Goal: Information Seeking & Learning: Compare options

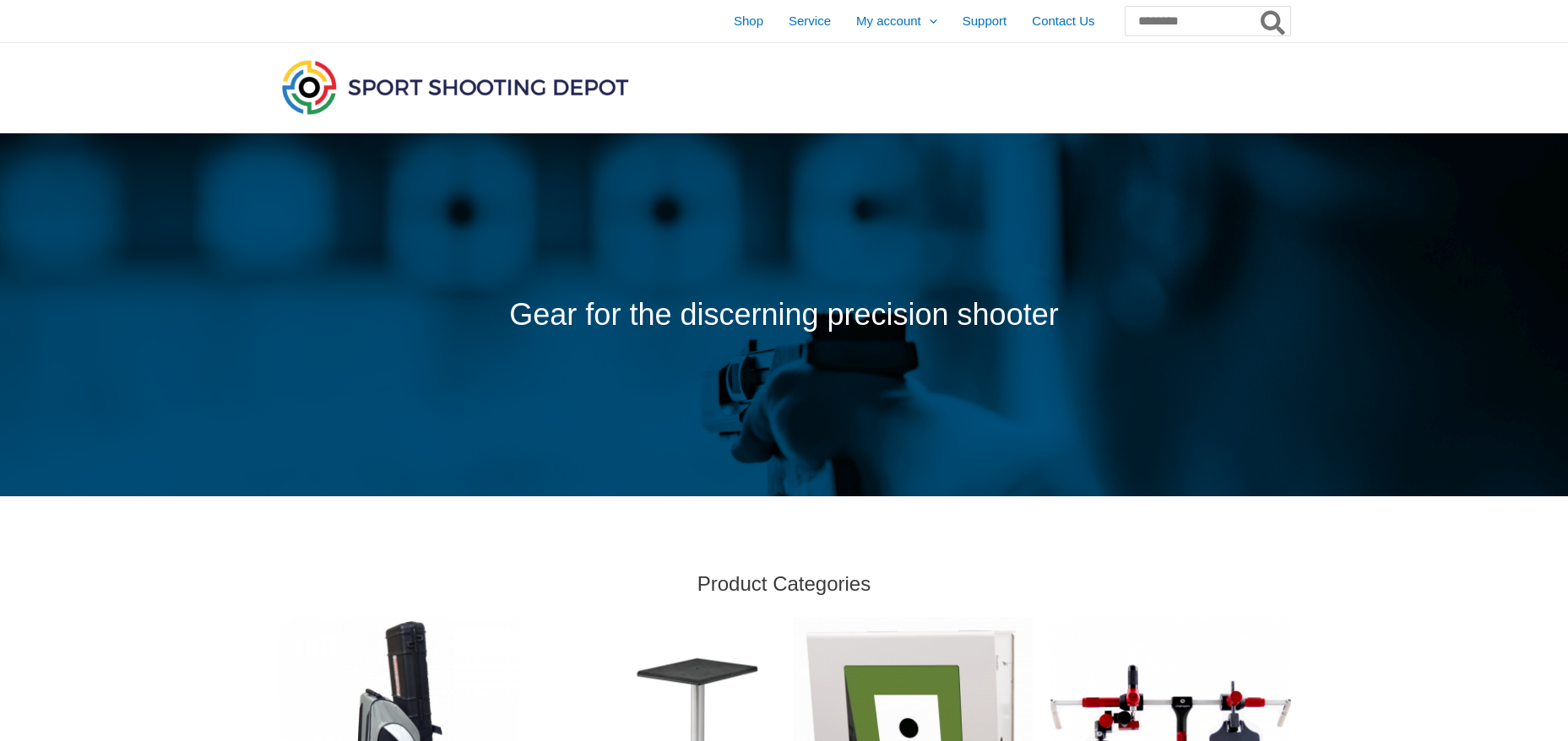
scroll to position [1013, 0]
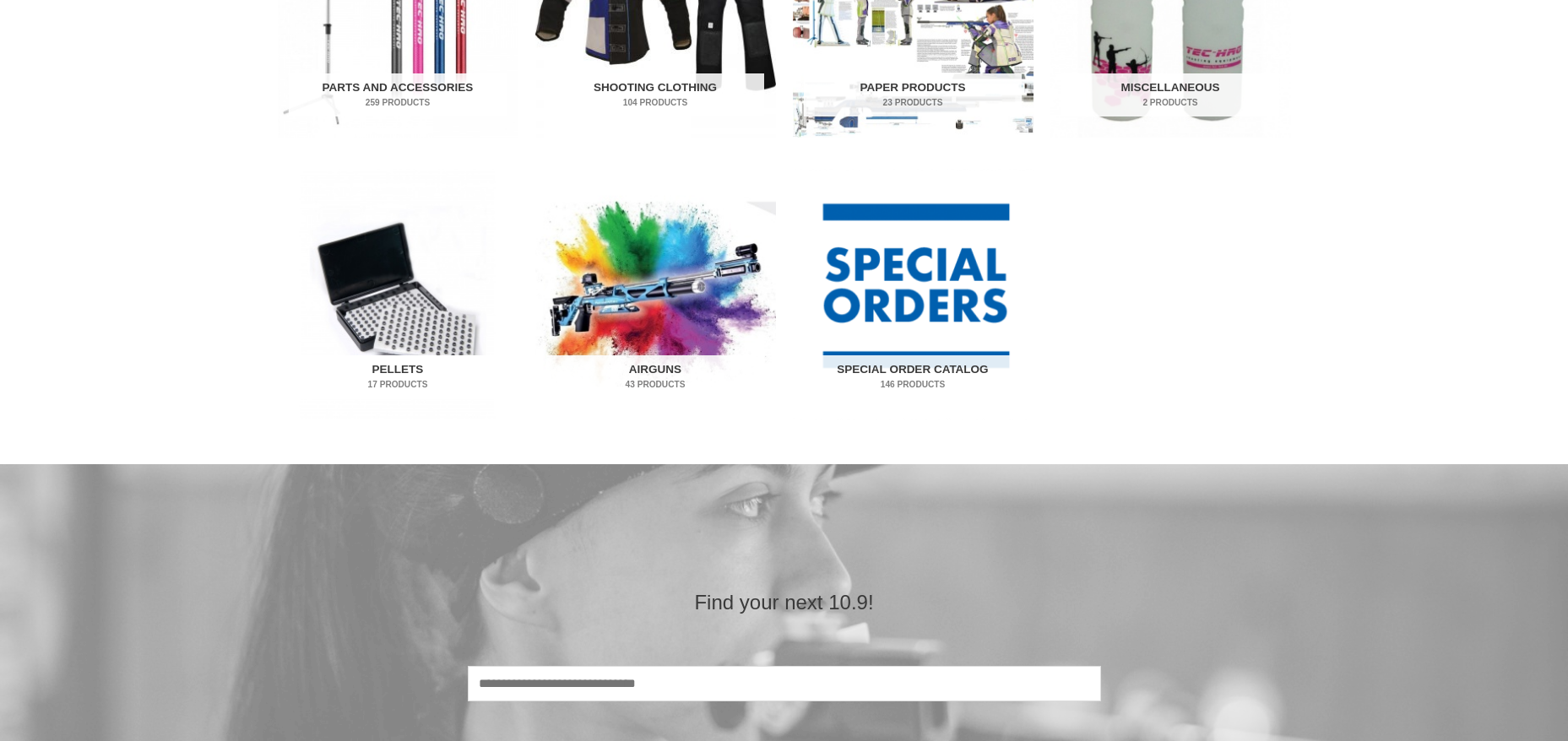
click at [381, 386] on mark "17 Products" at bounding box center [397, 384] width 218 height 13
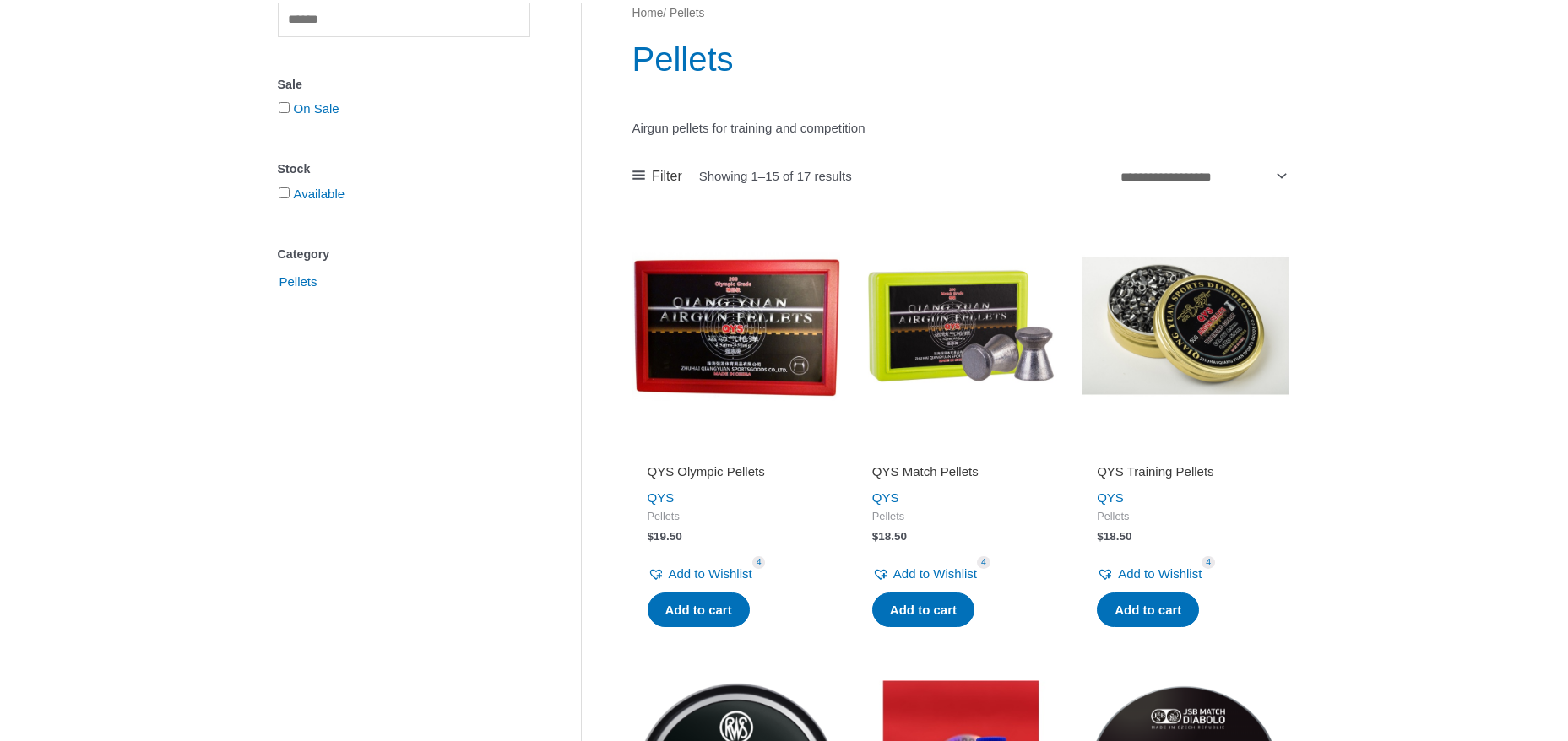
scroll to position [269, 0]
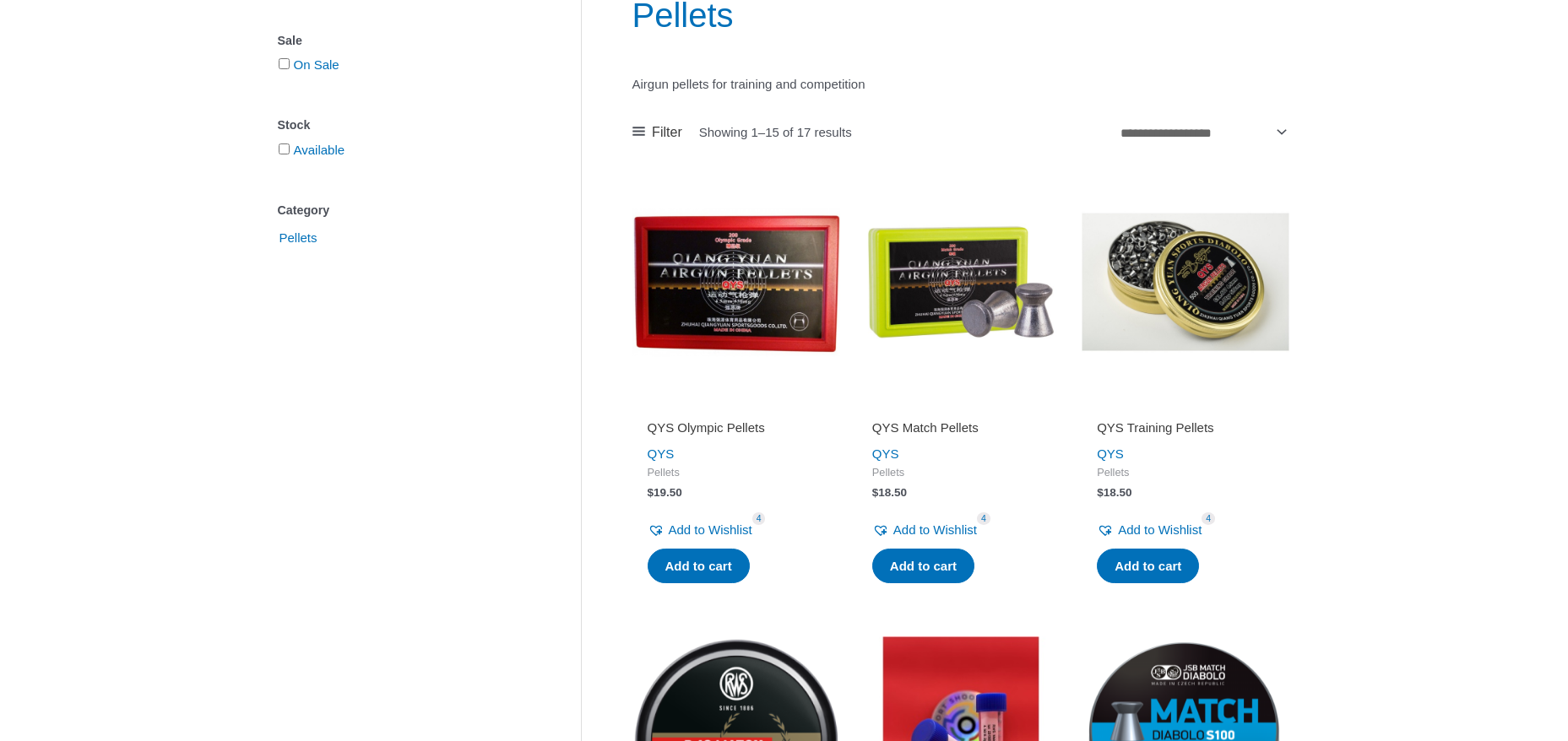
click at [719, 423] on h2 "QYS Olympic Pellets" at bounding box center [736, 428] width 177 height 17
click at [921, 427] on h2 "QYS Match Pellets" at bounding box center [961, 428] width 177 height 17
click at [1132, 423] on h2 "QYS Training Pellets" at bounding box center [1186, 428] width 177 height 17
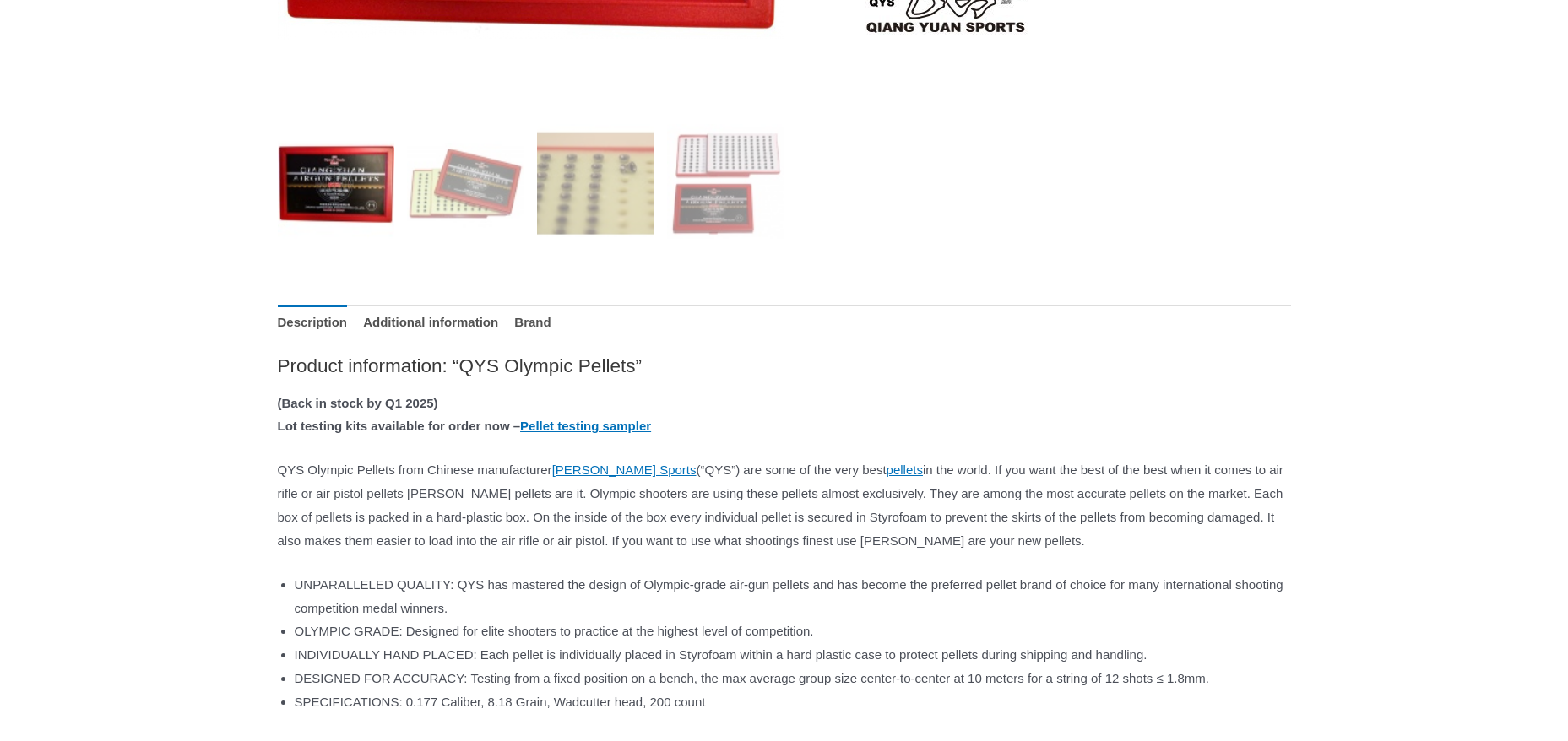
scroll to position [619, 0]
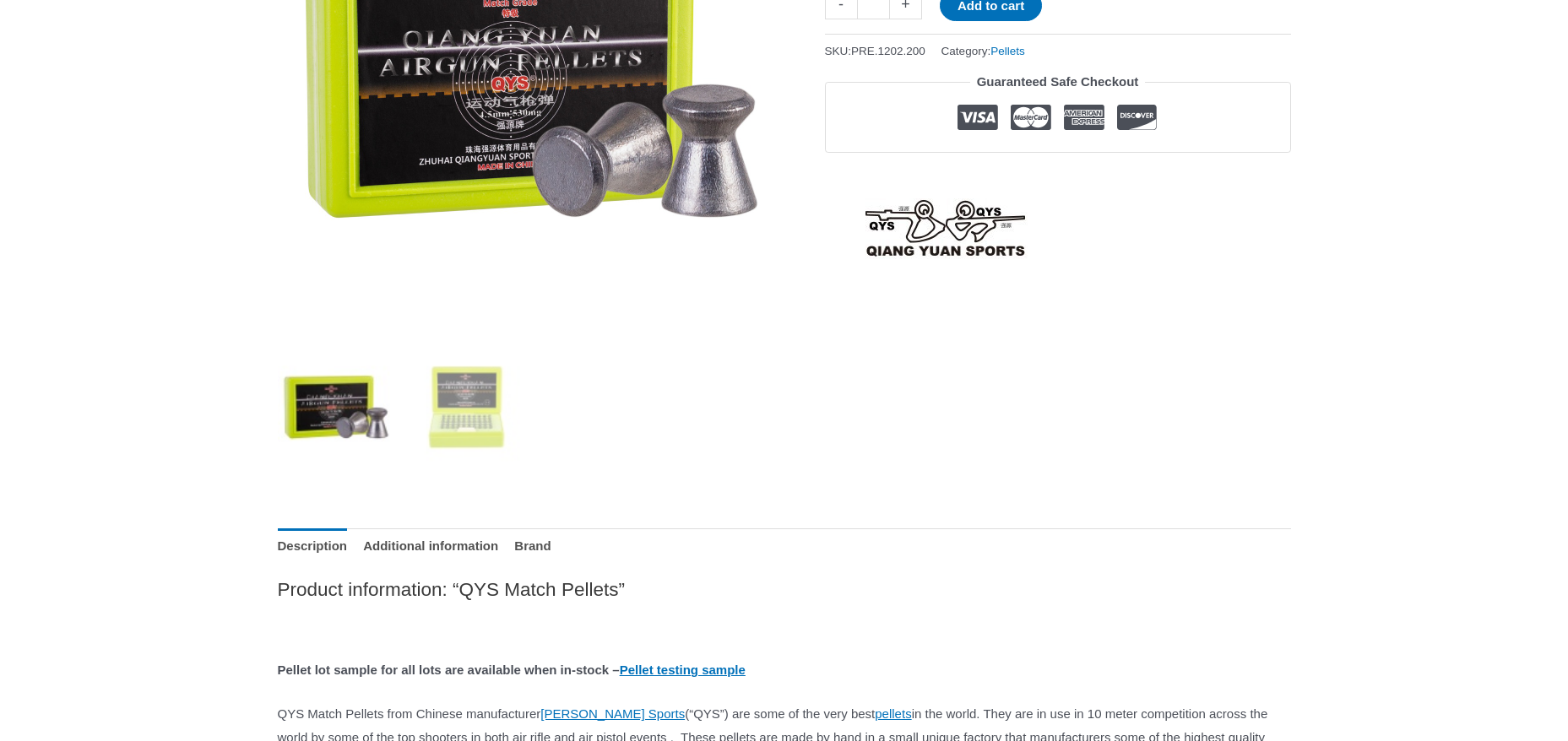
scroll to position [281, 0]
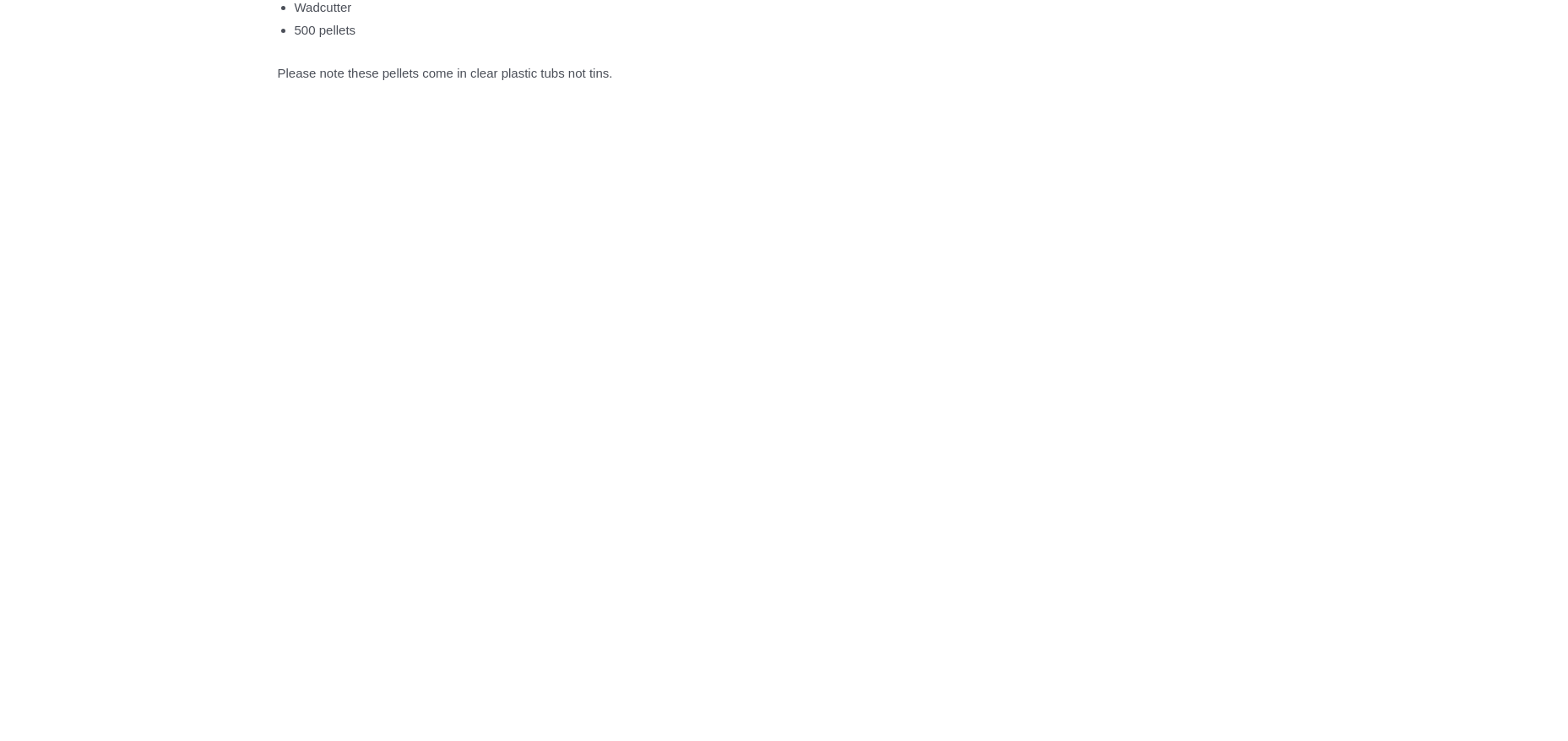
scroll to position [1182, 0]
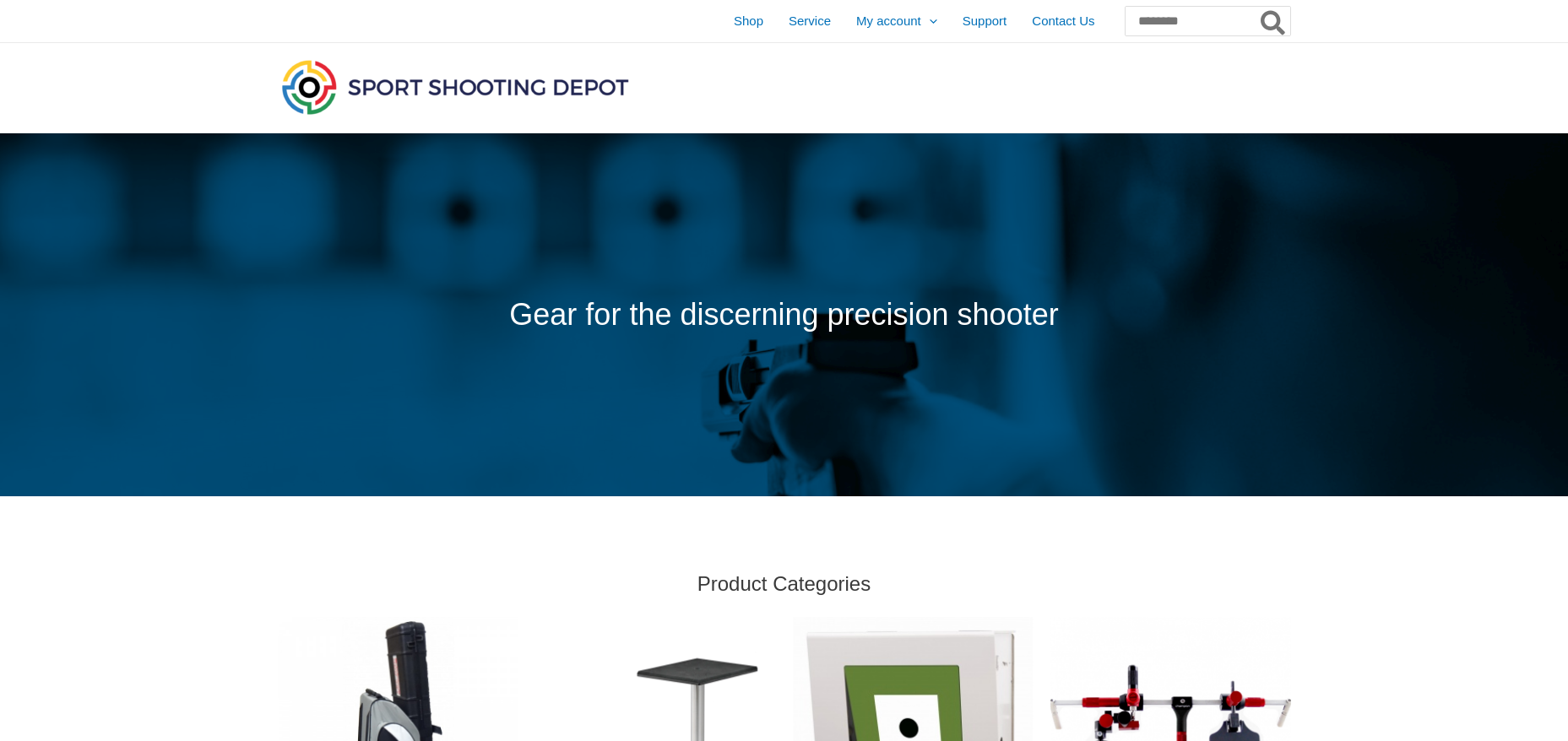
scroll to position [1013, 0]
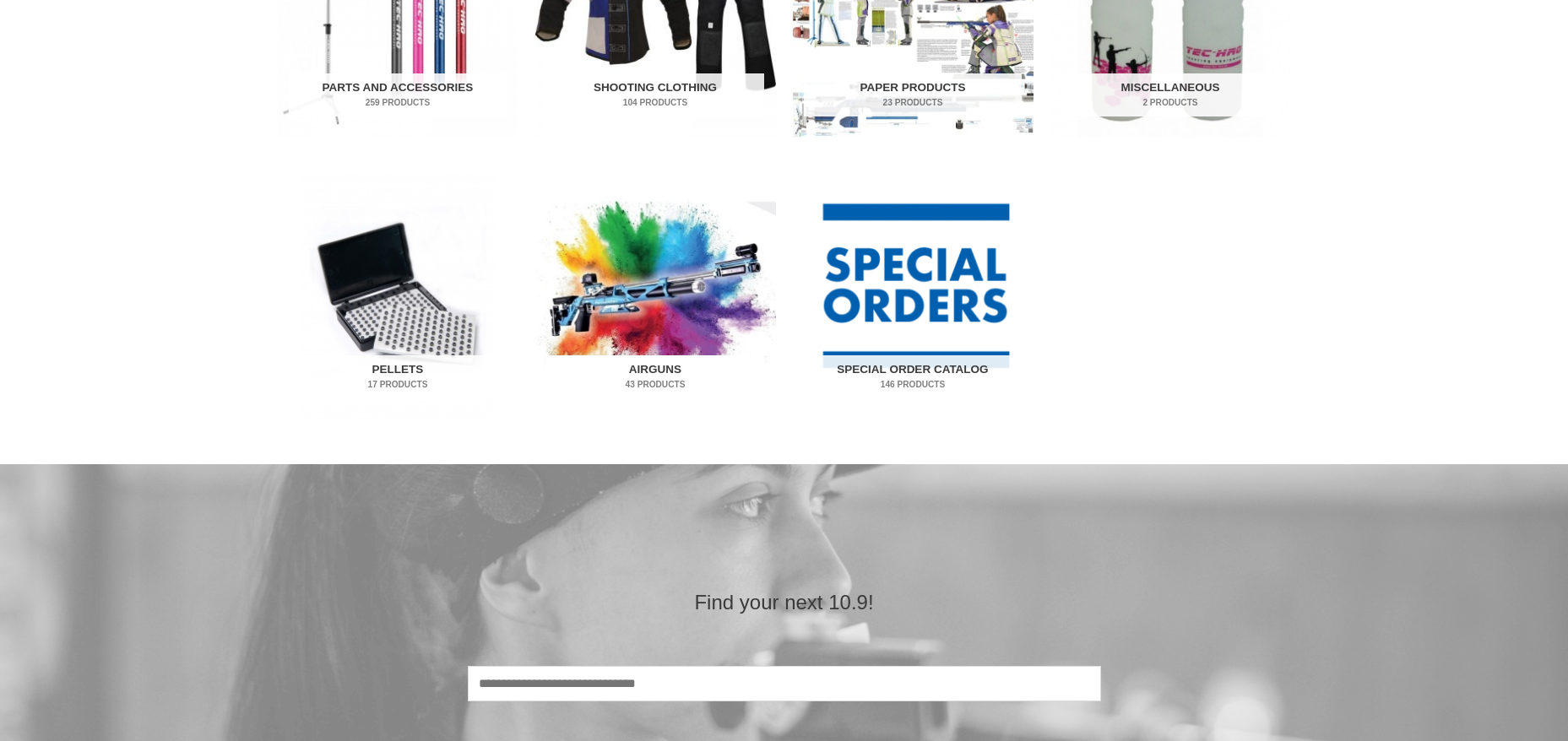
click at [653, 371] on h2 "Airguns 43 Products" at bounding box center [654, 377] width 218 height 44
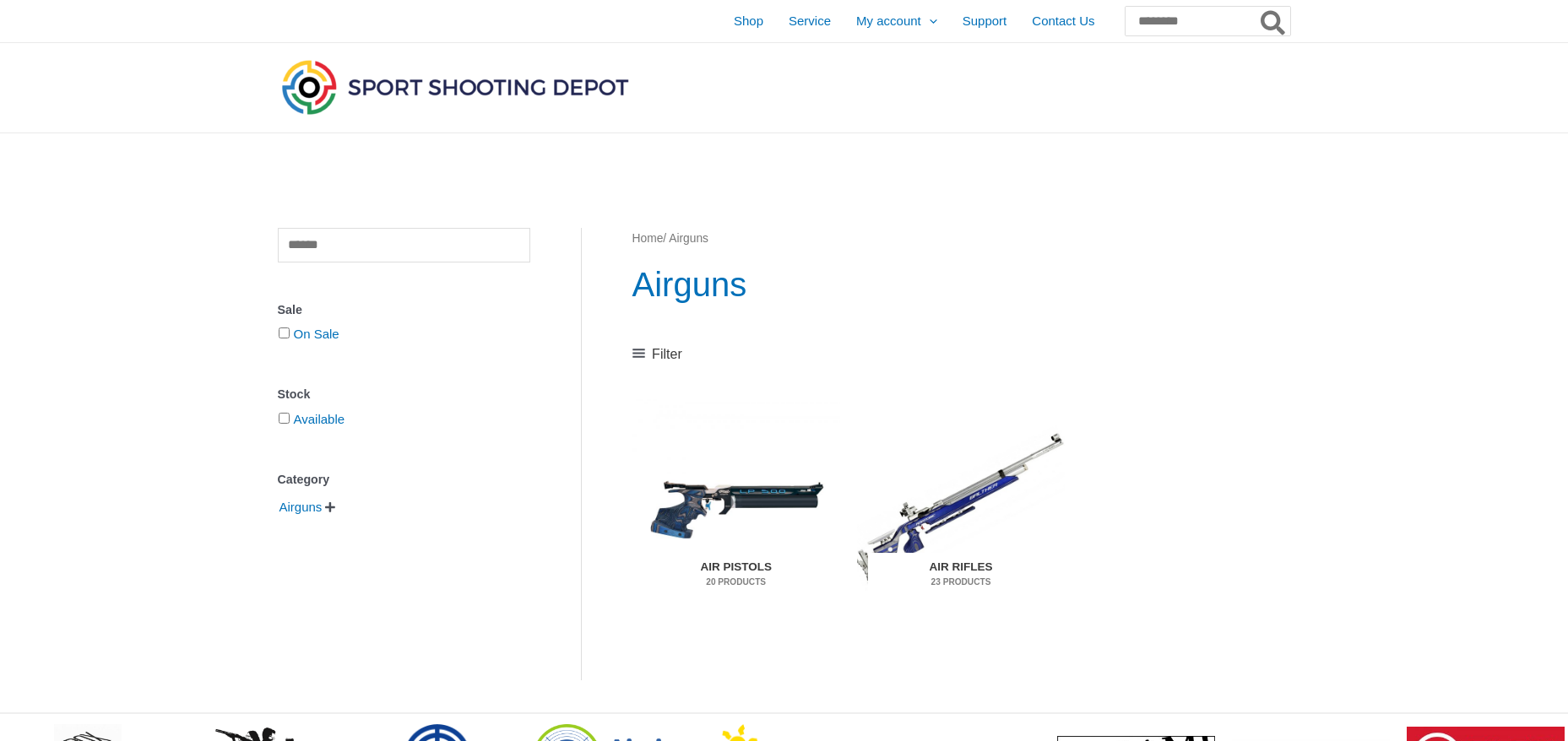
click at [980, 565] on h2 "Air Rifles 23 Products" at bounding box center [960, 574] width 185 height 44
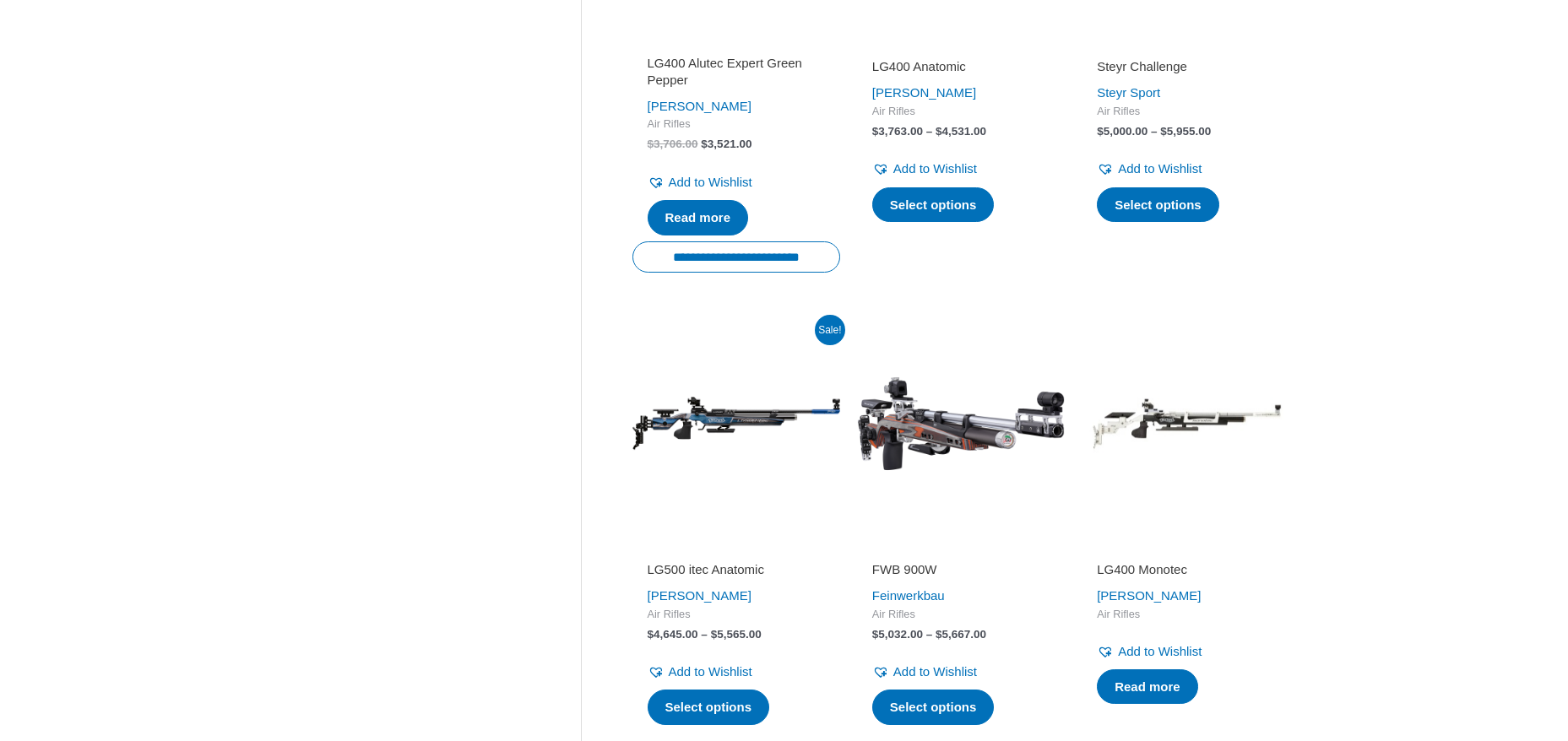
scroll to position [2306, 0]
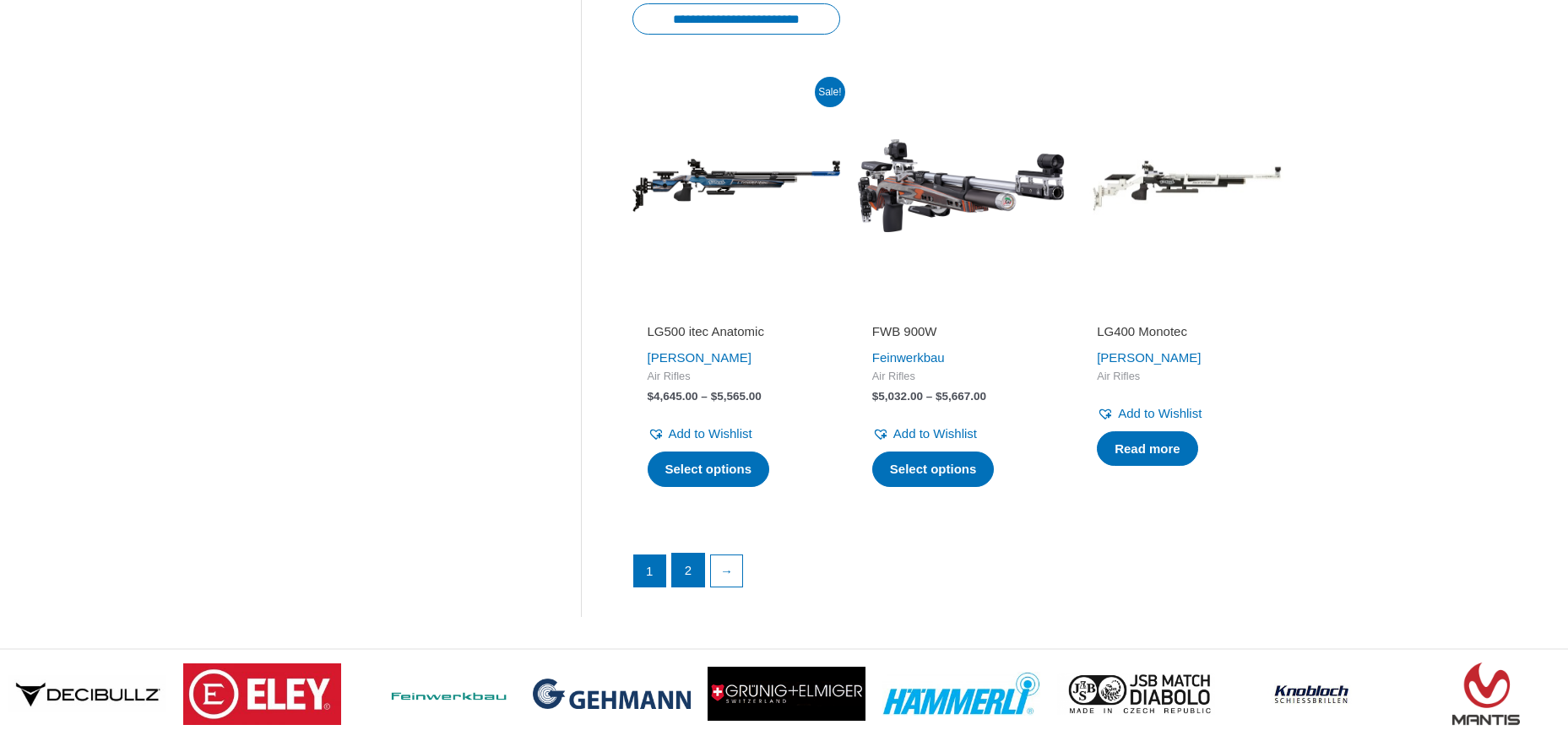
click at [690, 588] on link "2" at bounding box center [688, 570] width 32 height 34
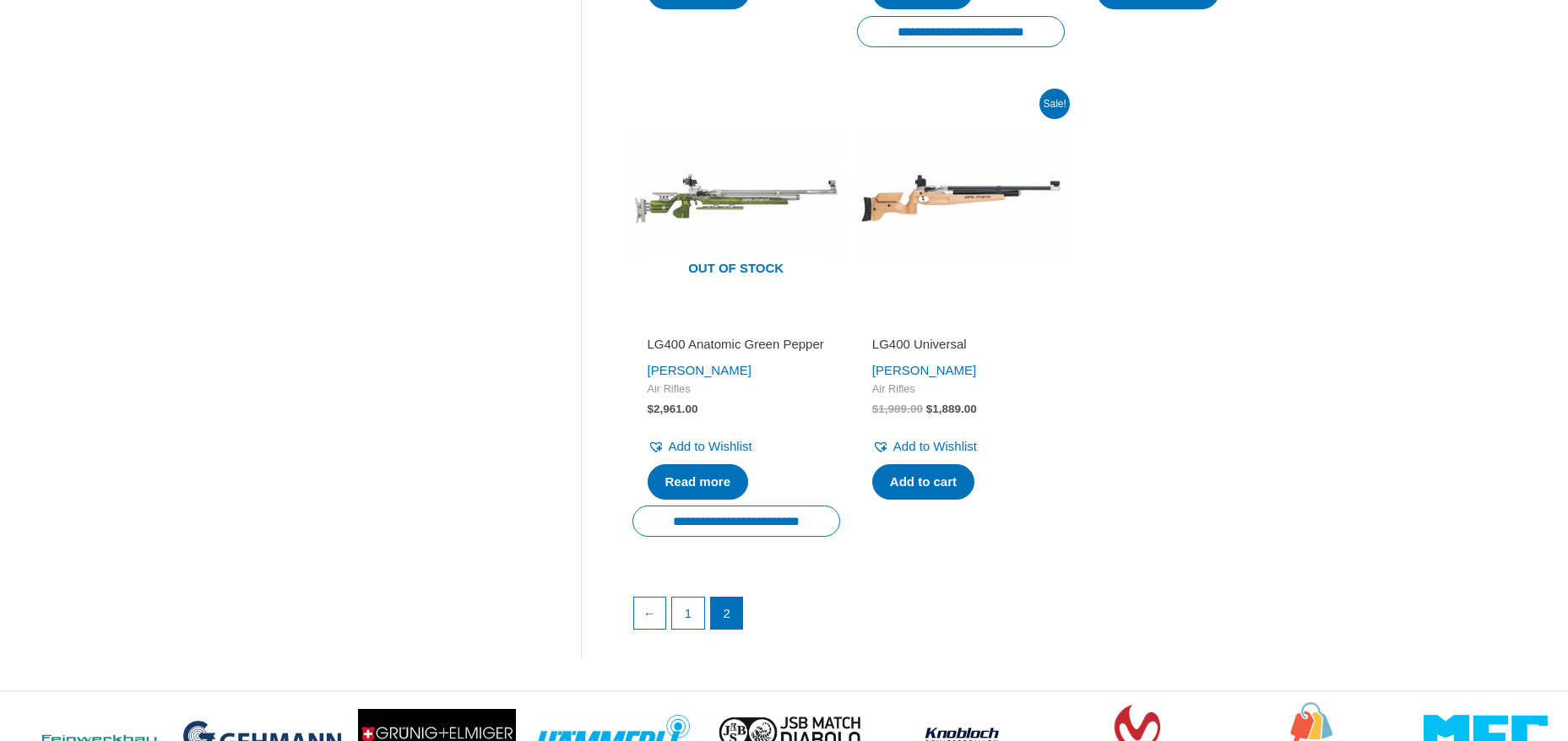
scroll to position [1294, 0]
